Goal: Find specific page/section: Find specific page/section

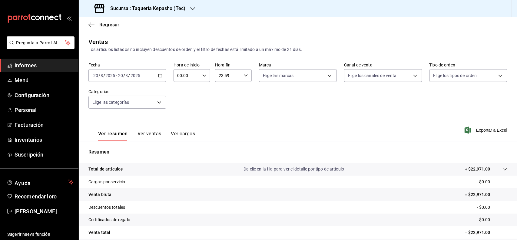
scroll to position [51, 0]
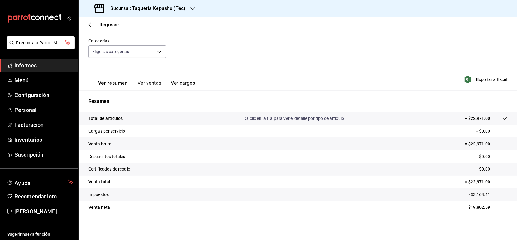
click at [52, 65] on span "Informes" at bounding box center [44, 65] width 59 height 8
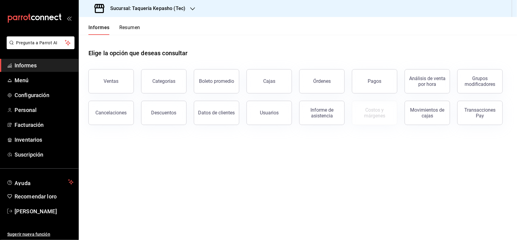
click at [311, 91] on button "Órdenes" at bounding box center [321, 81] width 45 height 24
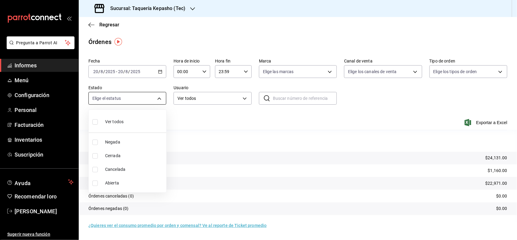
click at [152, 96] on body "Pregunta a Parrot AI Informes Menú Configuración Personal Facturación Inventari…" at bounding box center [258, 120] width 517 height 240
click at [153, 96] on div at bounding box center [258, 120] width 517 height 240
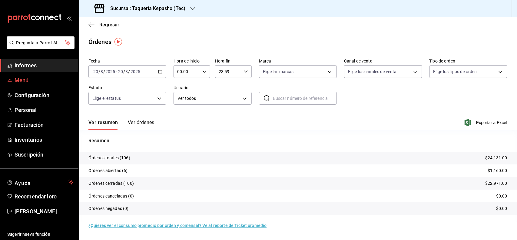
click at [53, 81] on span "Menú" at bounding box center [44, 80] width 59 height 8
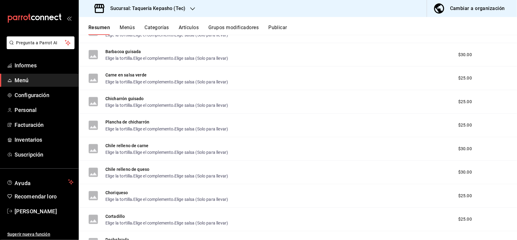
scroll to position [189, 0]
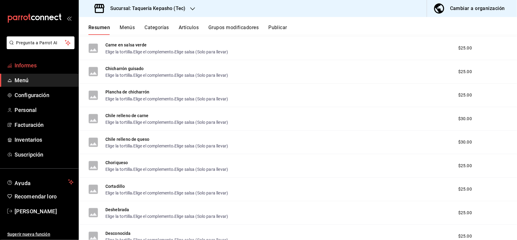
click at [55, 70] on link "Informes" at bounding box center [39, 65] width 79 height 13
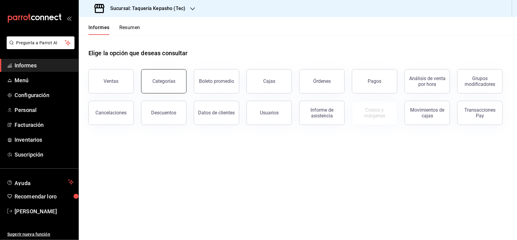
click at [171, 81] on font "Categorías" at bounding box center [163, 81] width 23 height 6
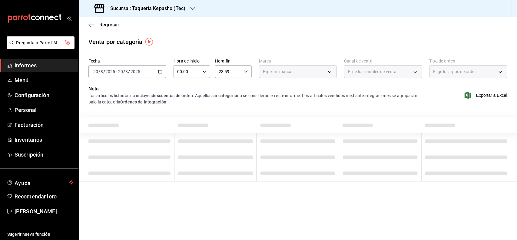
click at [52, 65] on span "Informes" at bounding box center [44, 65] width 59 height 8
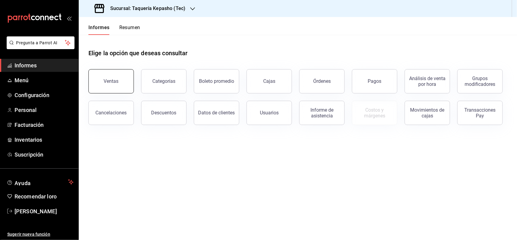
click at [123, 89] on button "Ventas" at bounding box center [111, 81] width 45 height 24
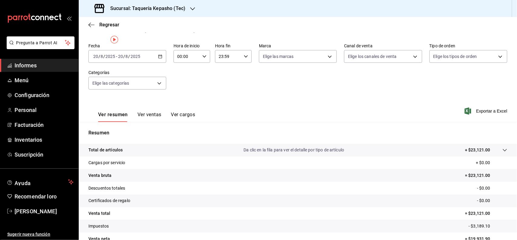
scroll to position [38, 0]
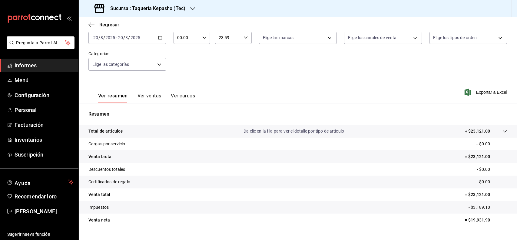
click at [153, 97] on font "Ver ventas" at bounding box center [150, 96] width 24 height 6
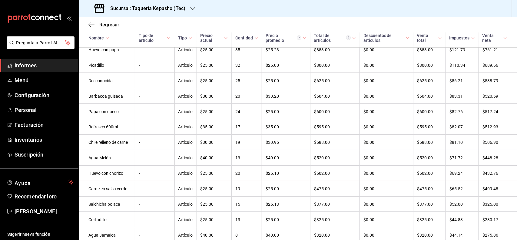
scroll to position [303, 0]
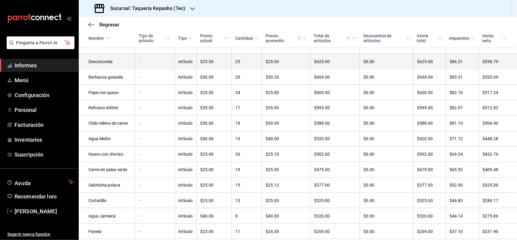
click at [107, 64] on font "Desconocida" at bounding box center [101, 61] width 24 height 5
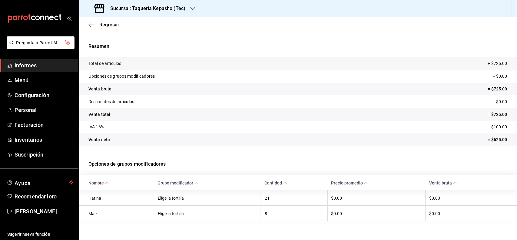
scroll to position [20, 0]
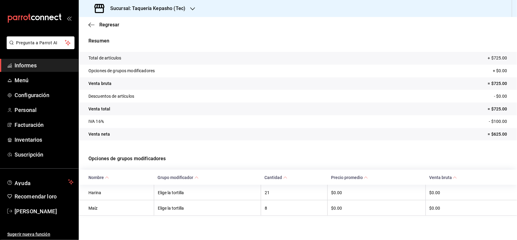
click at [60, 61] on span "Informes" at bounding box center [44, 65] width 59 height 8
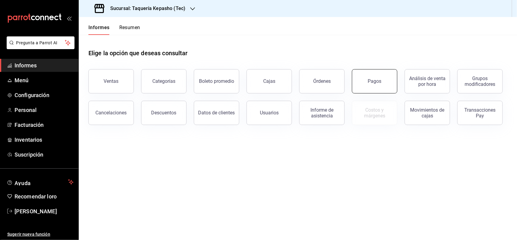
click at [378, 85] on button "Pagos" at bounding box center [374, 81] width 45 height 24
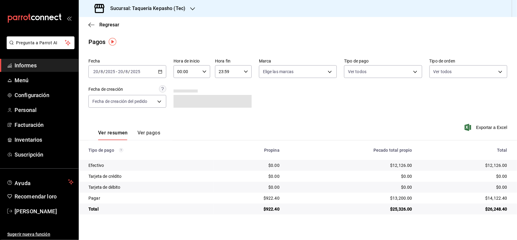
click at [70, 64] on span "Informes" at bounding box center [44, 65] width 59 height 8
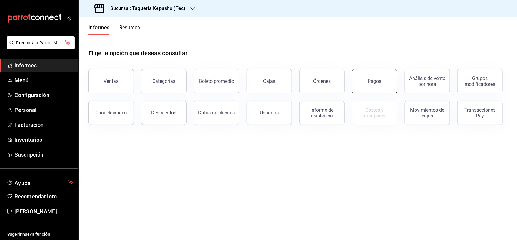
click at [363, 73] on button "Pagos" at bounding box center [374, 81] width 45 height 24
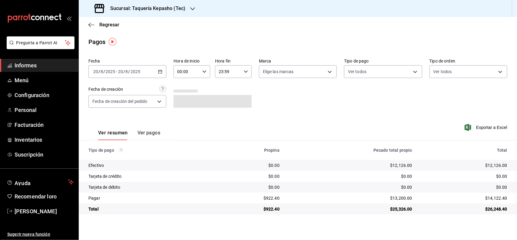
click at [68, 61] on link "Informes" at bounding box center [39, 65] width 79 height 13
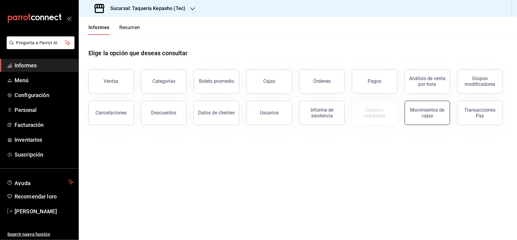
click at [437, 113] on div "Movimientos de cajas" at bounding box center [428, 113] width 38 height 12
click at [127, 119] on button "Cancelaciones" at bounding box center [111, 113] width 45 height 24
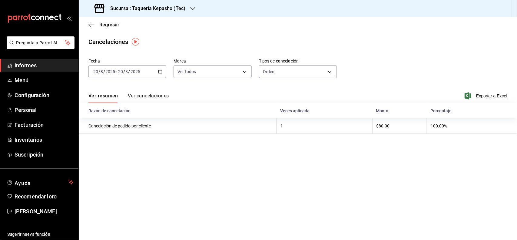
click at [40, 65] on span "Informes" at bounding box center [44, 65] width 59 height 8
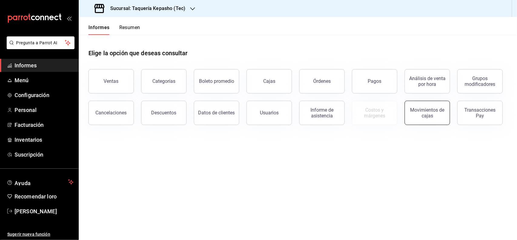
click at [424, 113] on font "Movimientos de cajas" at bounding box center [428, 113] width 34 height 12
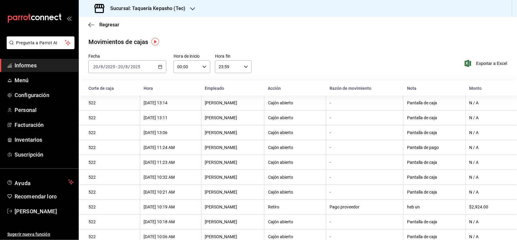
click at [50, 65] on span "Informes" at bounding box center [44, 65] width 59 height 8
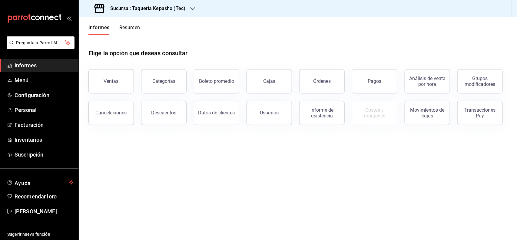
click at [170, 8] on font "Sucursal: Taquería Kepasho (Tec)" at bounding box center [147, 8] width 75 height 6
click at [140, 29] on span "Taquería Kepasho (Las [PERSON_NAME])" at bounding box center [124, 26] width 80 height 6
click at [108, 84] on button "Ventas" at bounding box center [111, 81] width 45 height 24
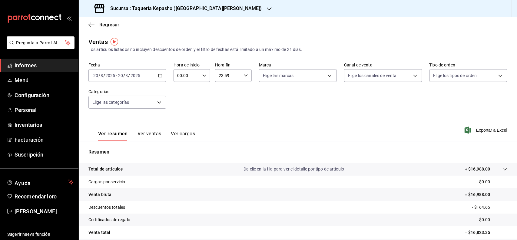
click at [22, 64] on font "Informes" at bounding box center [26, 65] width 22 height 6
click at [55, 68] on span "Informes" at bounding box center [44, 65] width 59 height 8
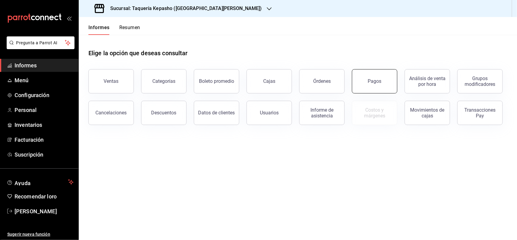
click at [367, 83] on button "Pagos" at bounding box center [374, 81] width 45 height 24
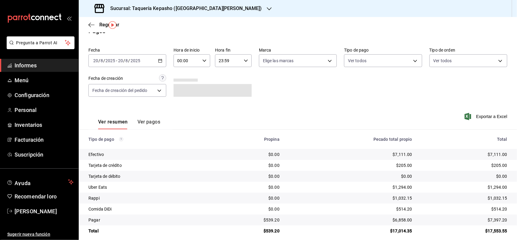
scroll to position [17, 0]
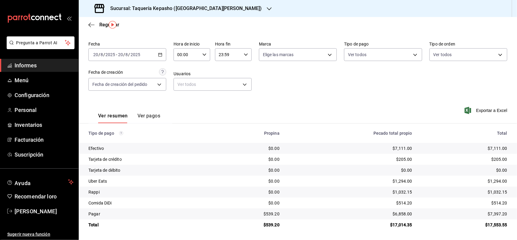
click at [198, 8] on font "Sucursal: Taquería Kepasho ([GEOGRAPHIC_DATA][PERSON_NAME])" at bounding box center [186, 8] width 152 height 6
click at [147, 38] on div "Taquería Kepasho (Tec)" at bounding box center [125, 40] width 82 height 6
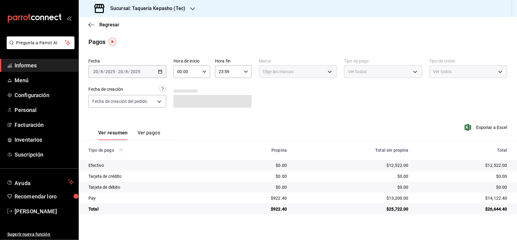
scroll to position [0, 0]
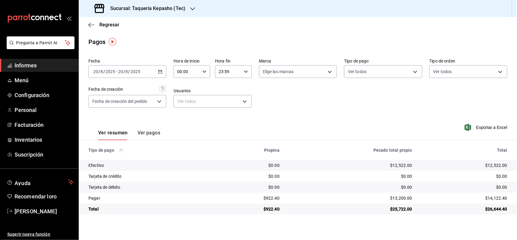
click at [45, 64] on span "Informes" at bounding box center [44, 65] width 59 height 8
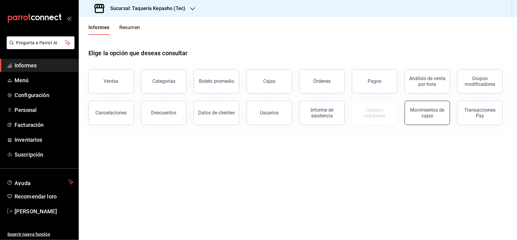
click at [423, 117] on font "Movimientos de cajas" at bounding box center [428, 113] width 34 height 12
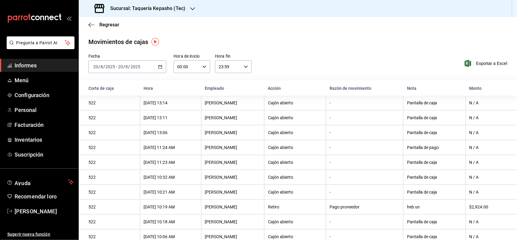
click at [50, 65] on span "Informes" at bounding box center [44, 65] width 59 height 8
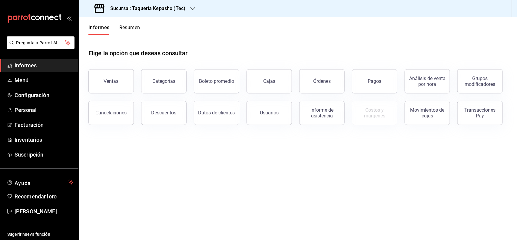
click at [40, 61] on span "Informes" at bounding box center [44, 65] width 59 height 8
